Goal: Task Accomplishment & Management: Manage account settings

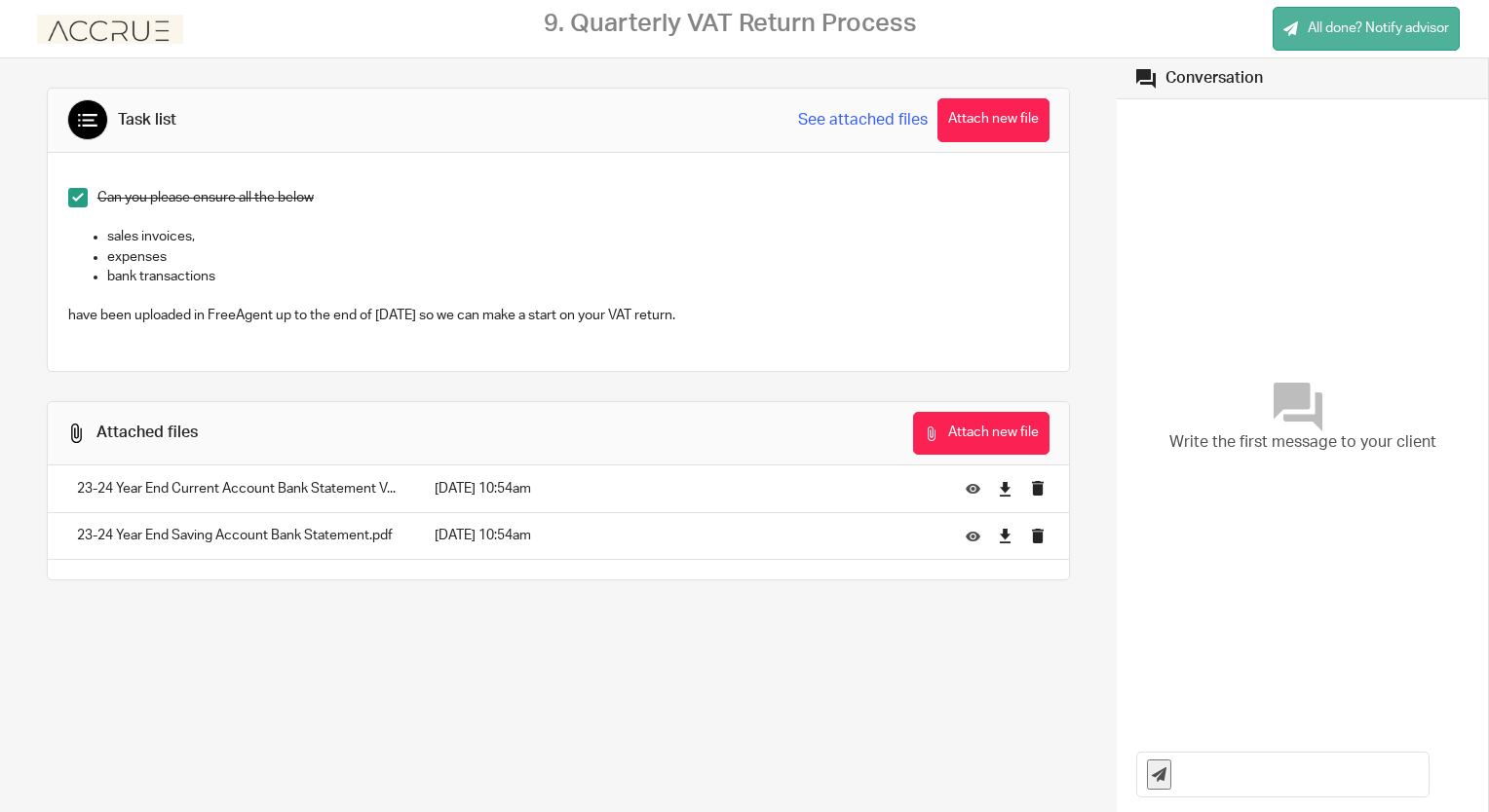
click at [1386, 22] on span "All done? Notify advisor" at bounding box center [1378, 28] width 141 height 20
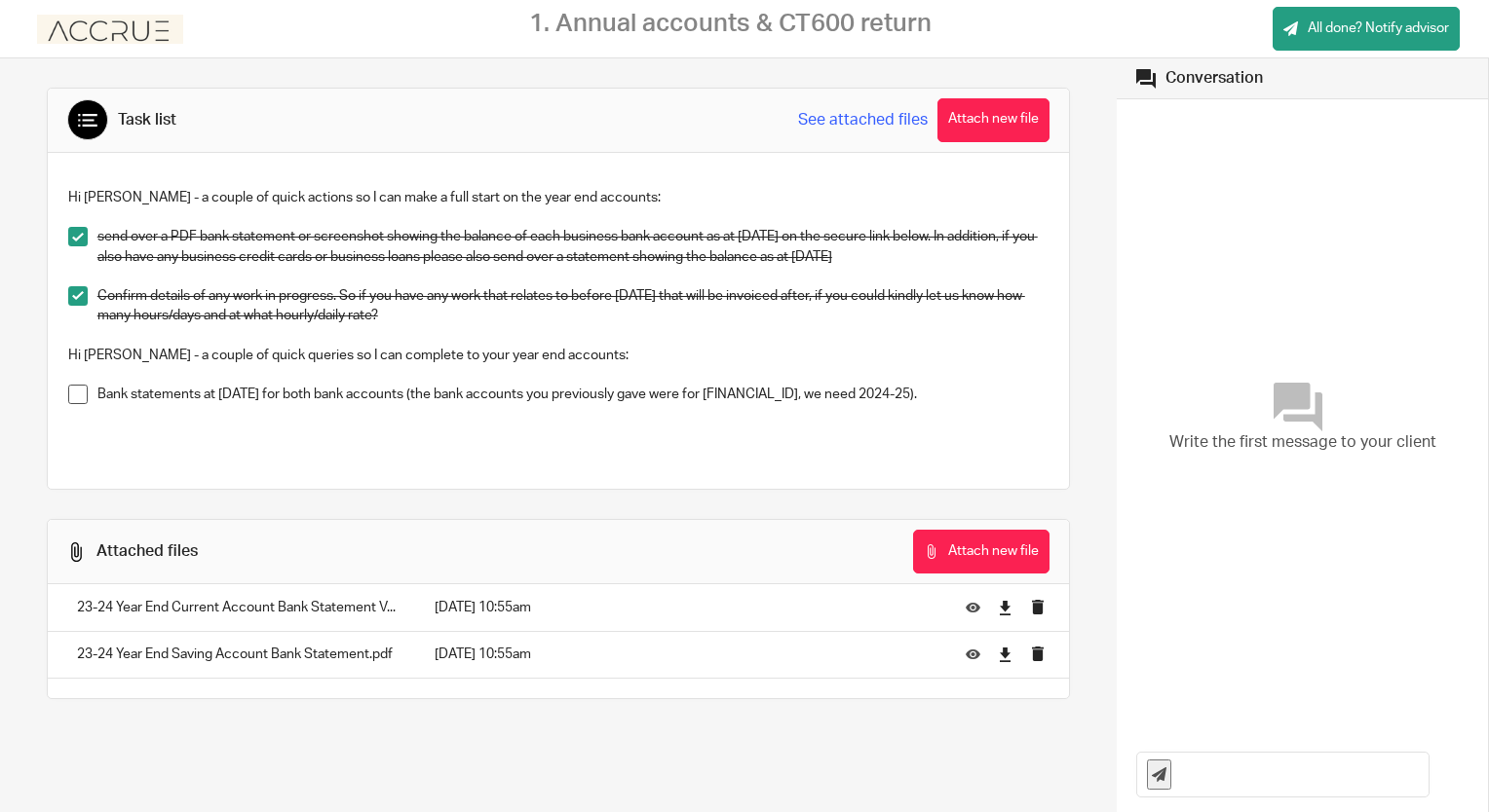
click at [70, 397] on span at bounding box center [78, 395] width 20 height 20
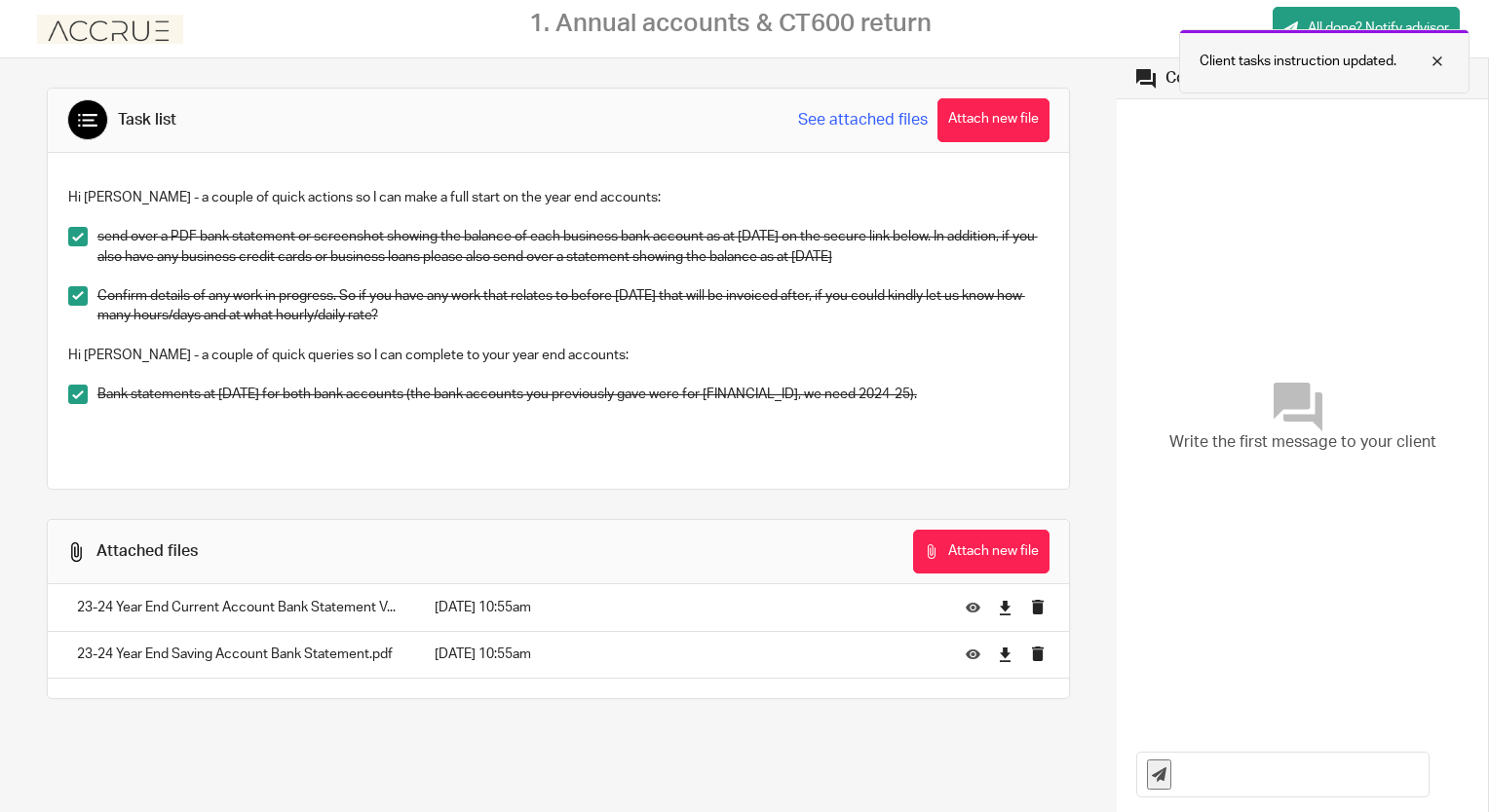
click at [1434, 62] on div at bounding box center [1423, 62] width 53 height 24
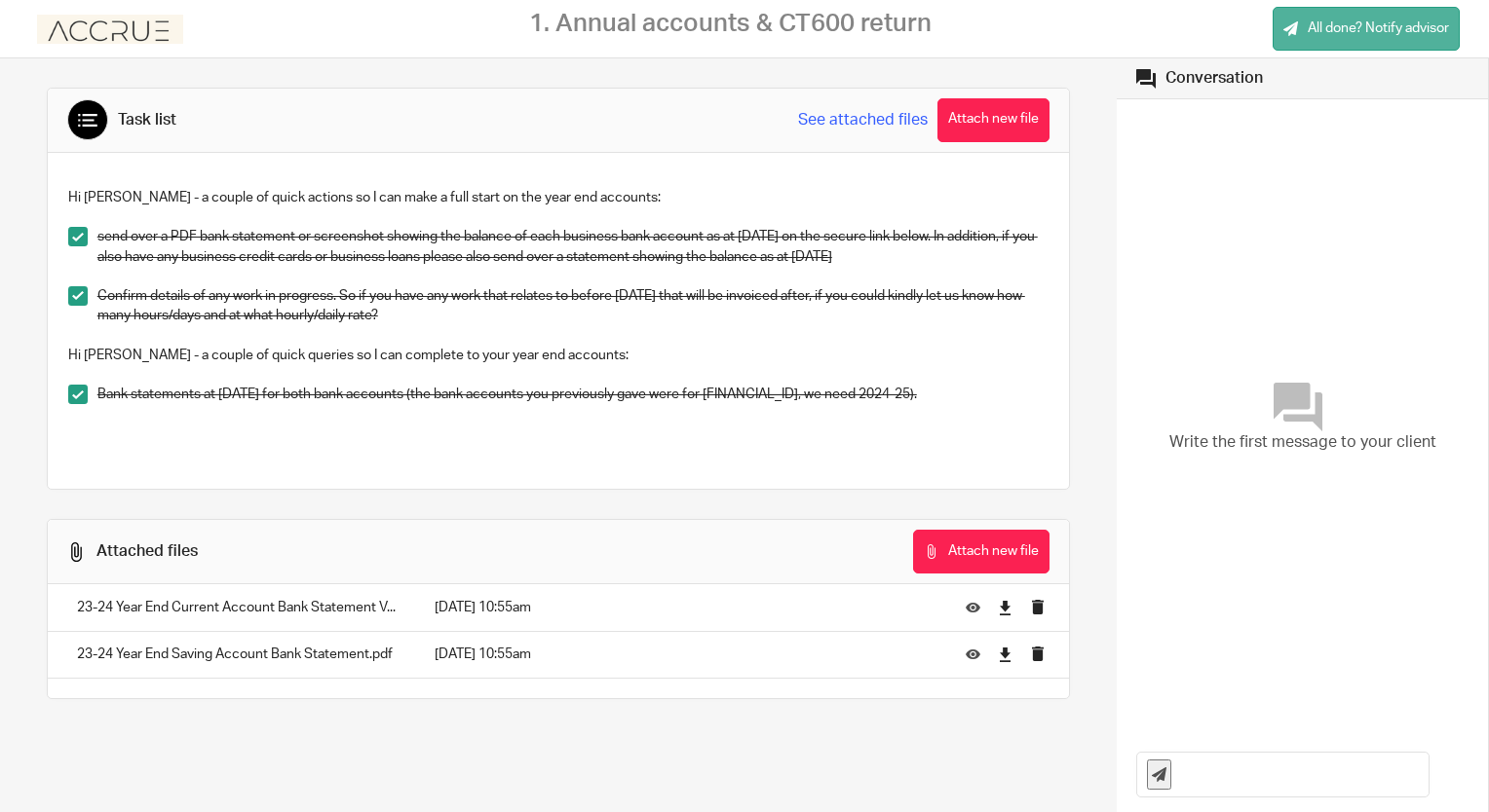
click at [1360, 29] on span "All done? Notify advisor" at bounding box center [1378, 28] width 141 height 20
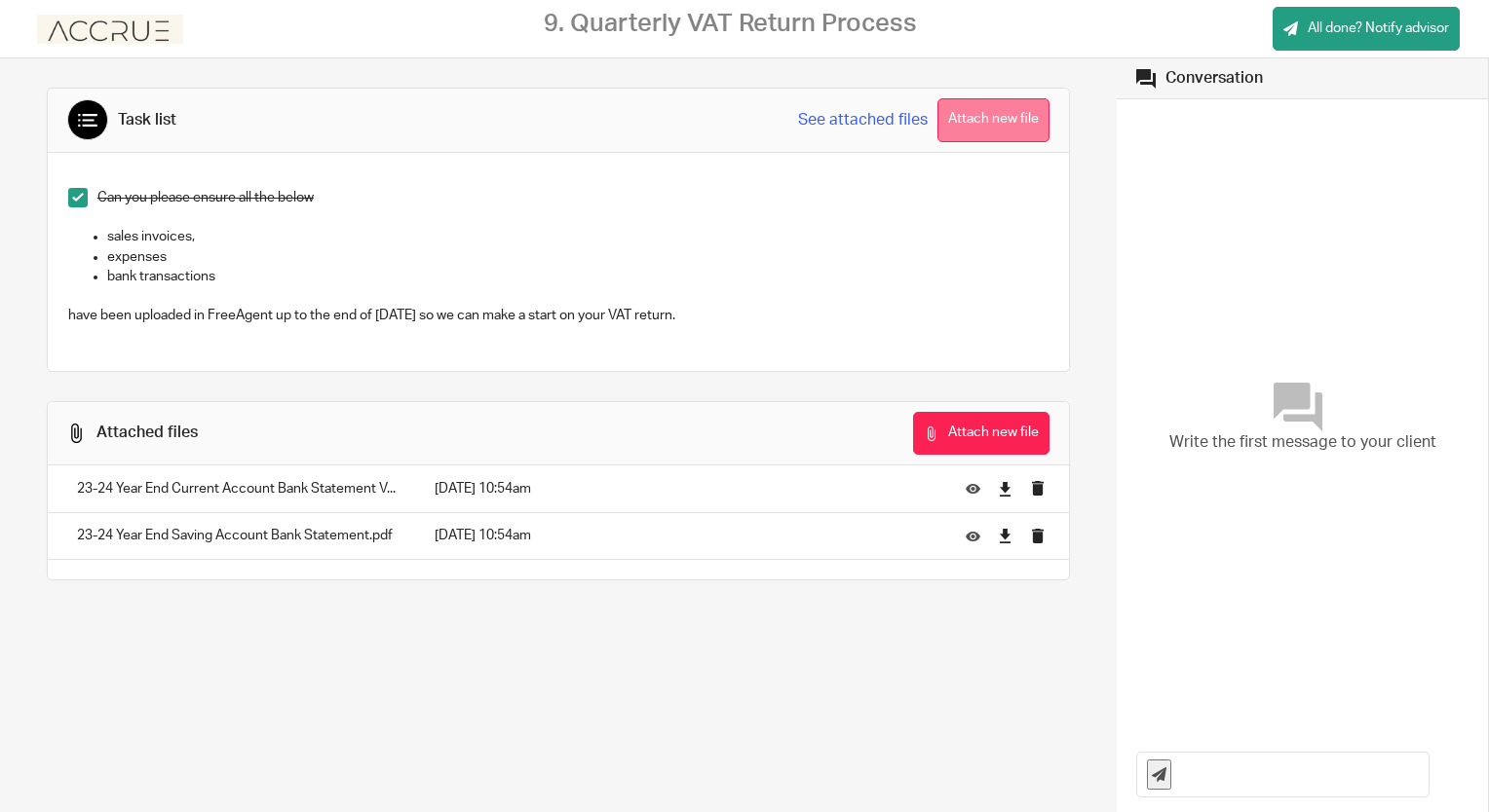
click at [1000, 122] on button "Attach new file" at bounding box center [993, 120] width 112 height 44
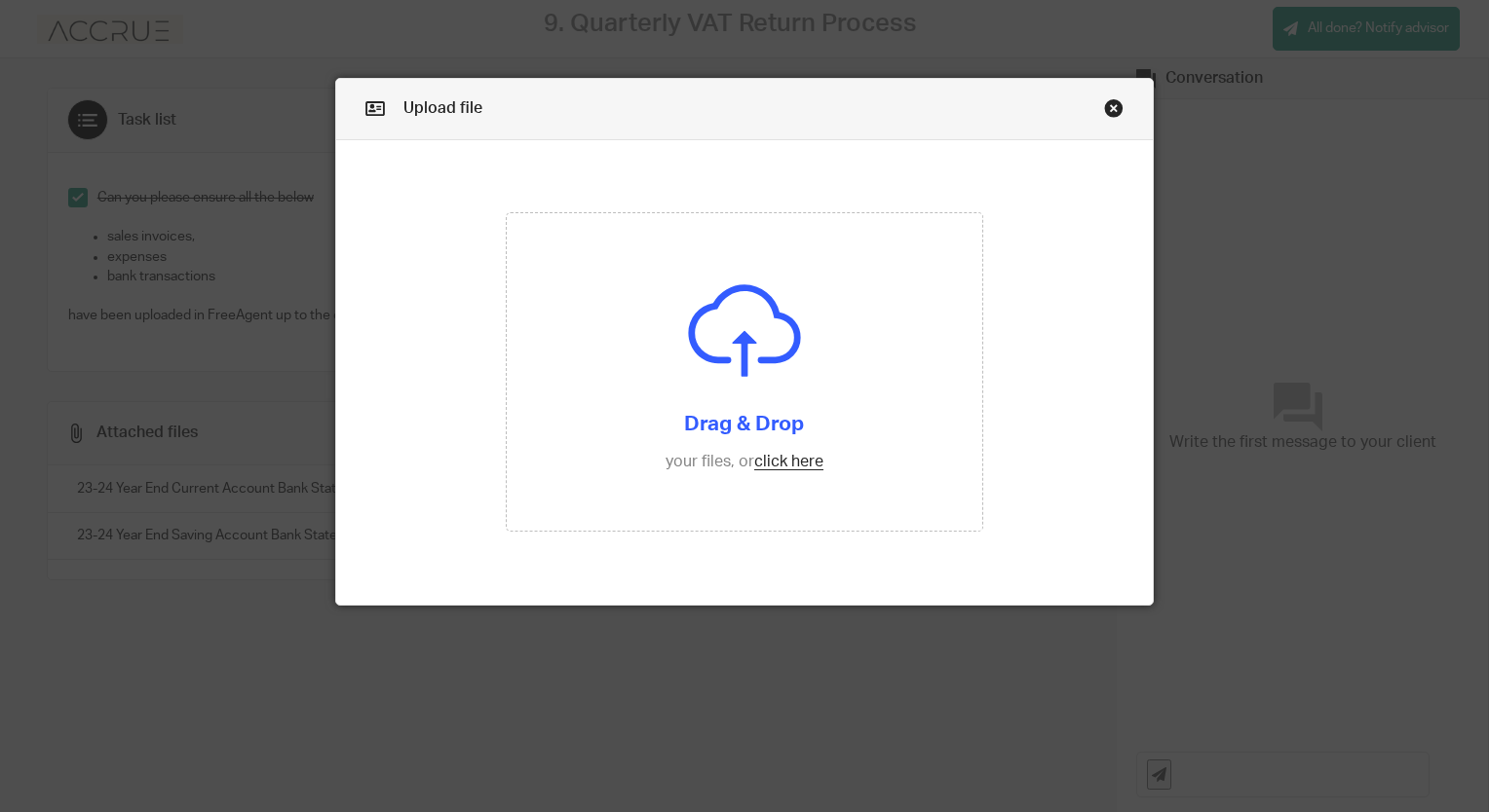
click at [1114, 99] on link "Close this dialog window" at bounding box center [1114, 111] width 20 height 27
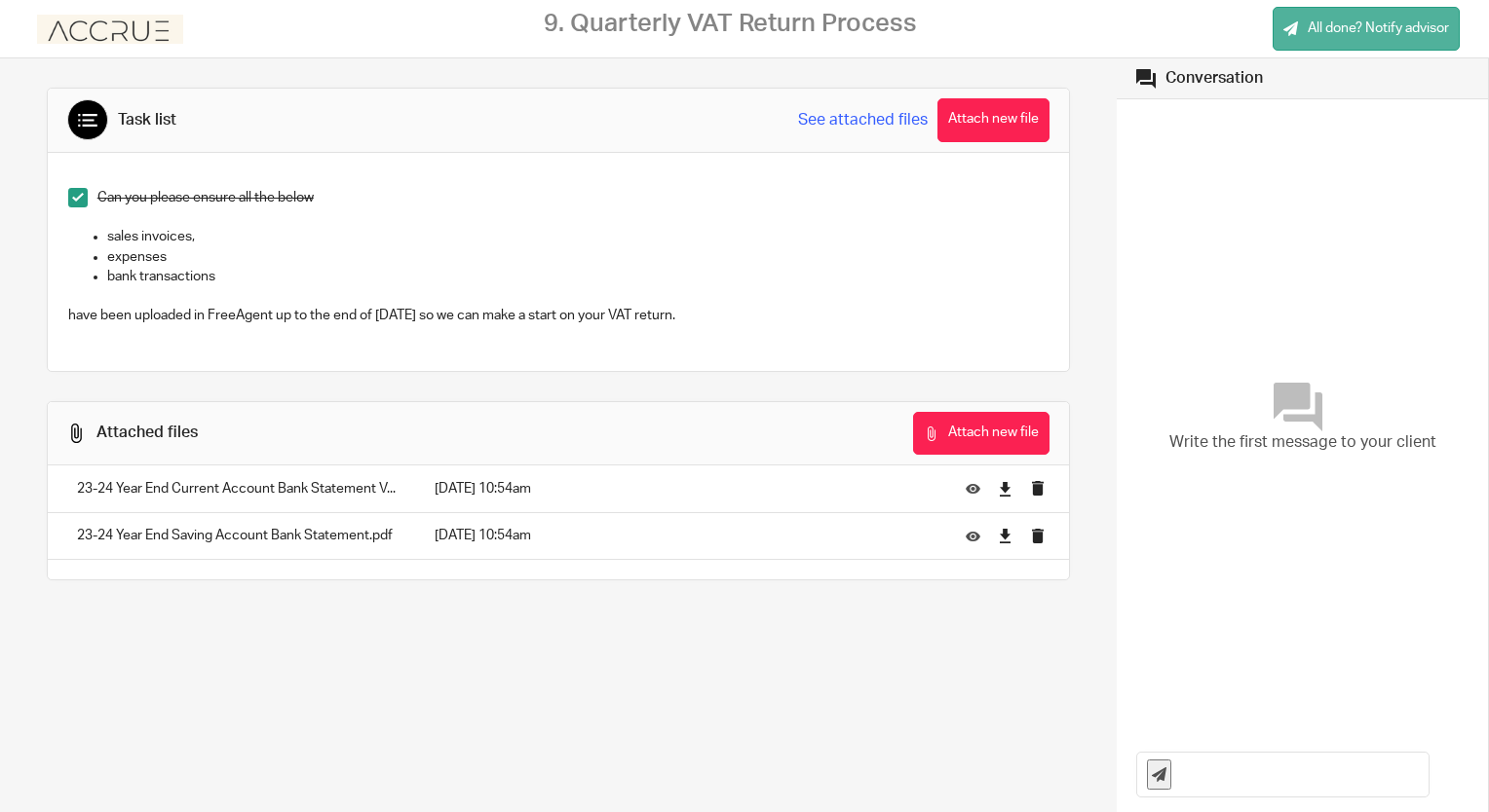
click at [1325, 33] on span "All done? Notify advisor" at bounding box center [1378, 28] width 141 height 20
